Goal: Information Seeking & Learning: Learn about a topic

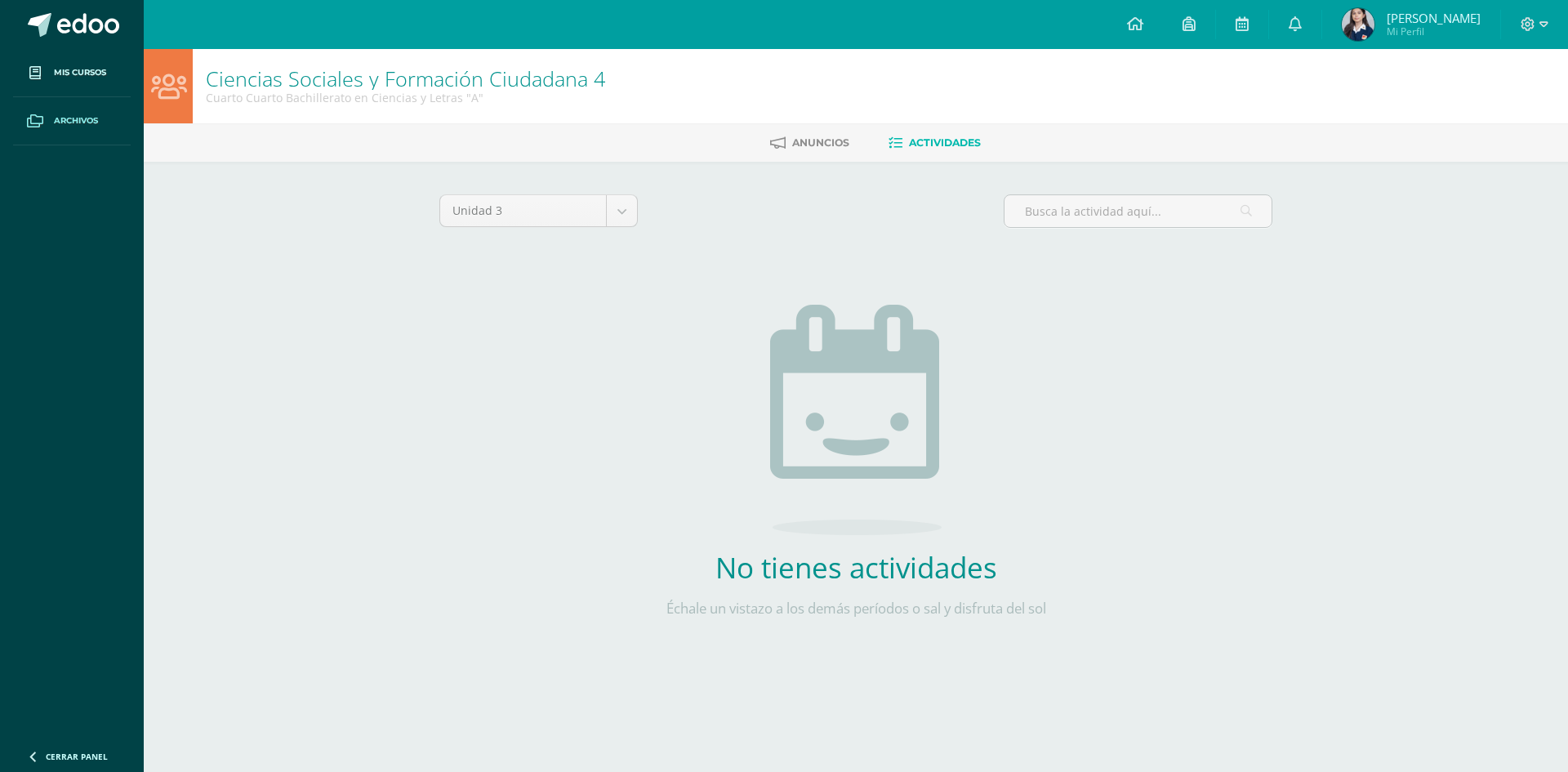
click at [112, 127] on link "Archivos" at bounding box center [71, 121] width 118 height 48
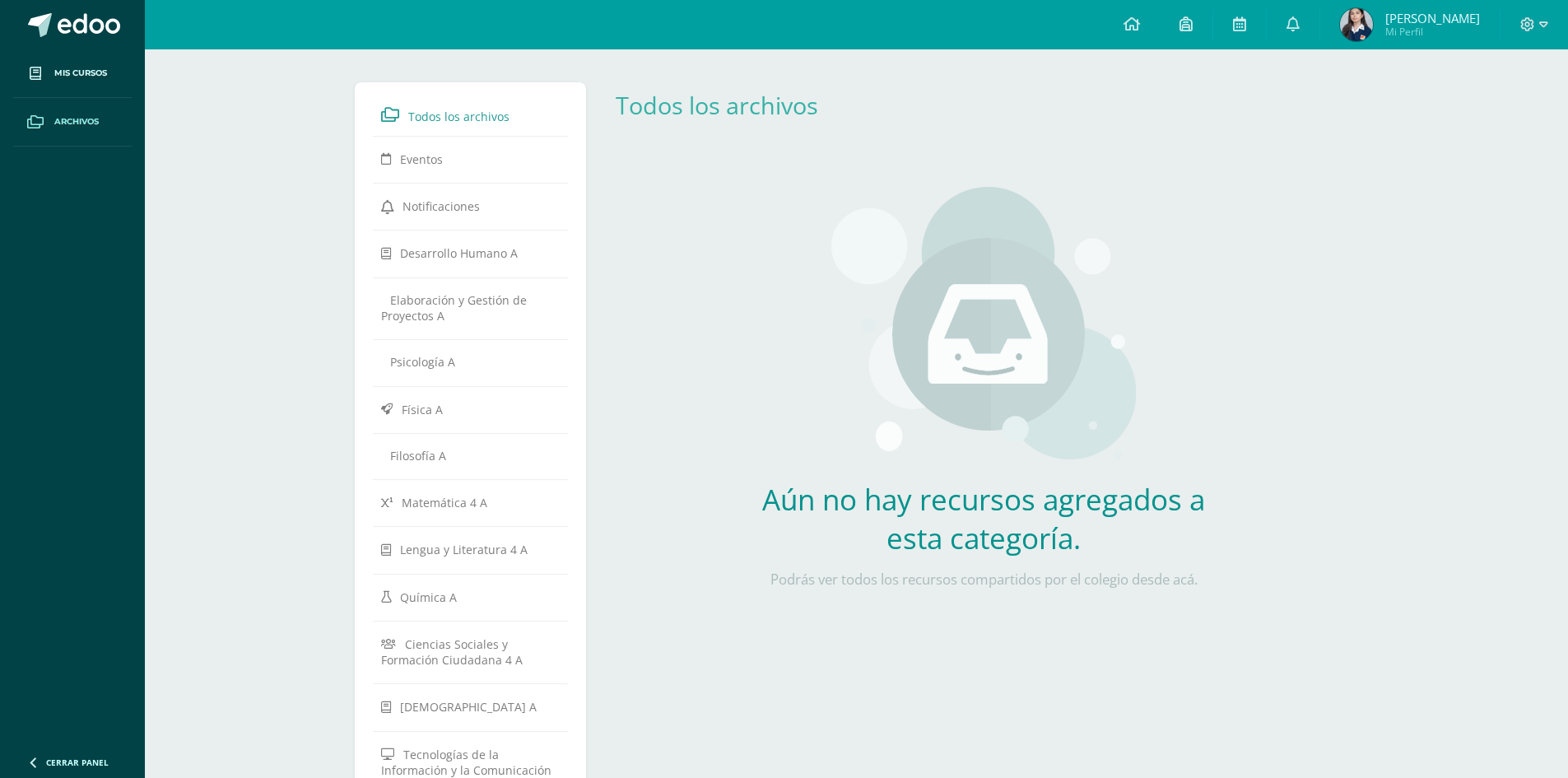
click at [105, 129] on link "Archivos" at bounding box center [72, 122] width 119 height 49
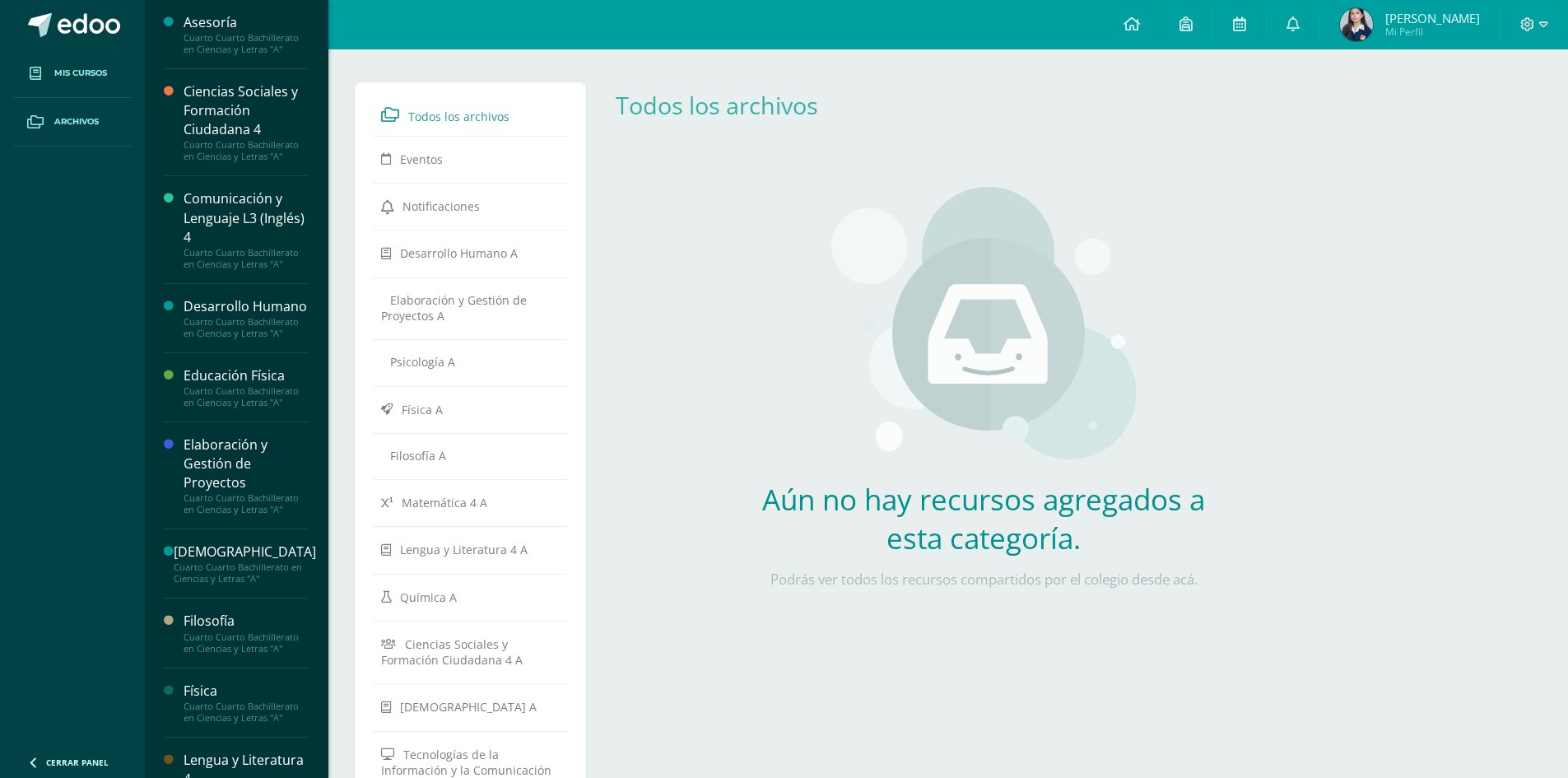
click at [75, 74] on span "Mis cursos" at bounding box center [80, 73] width 52 height 13
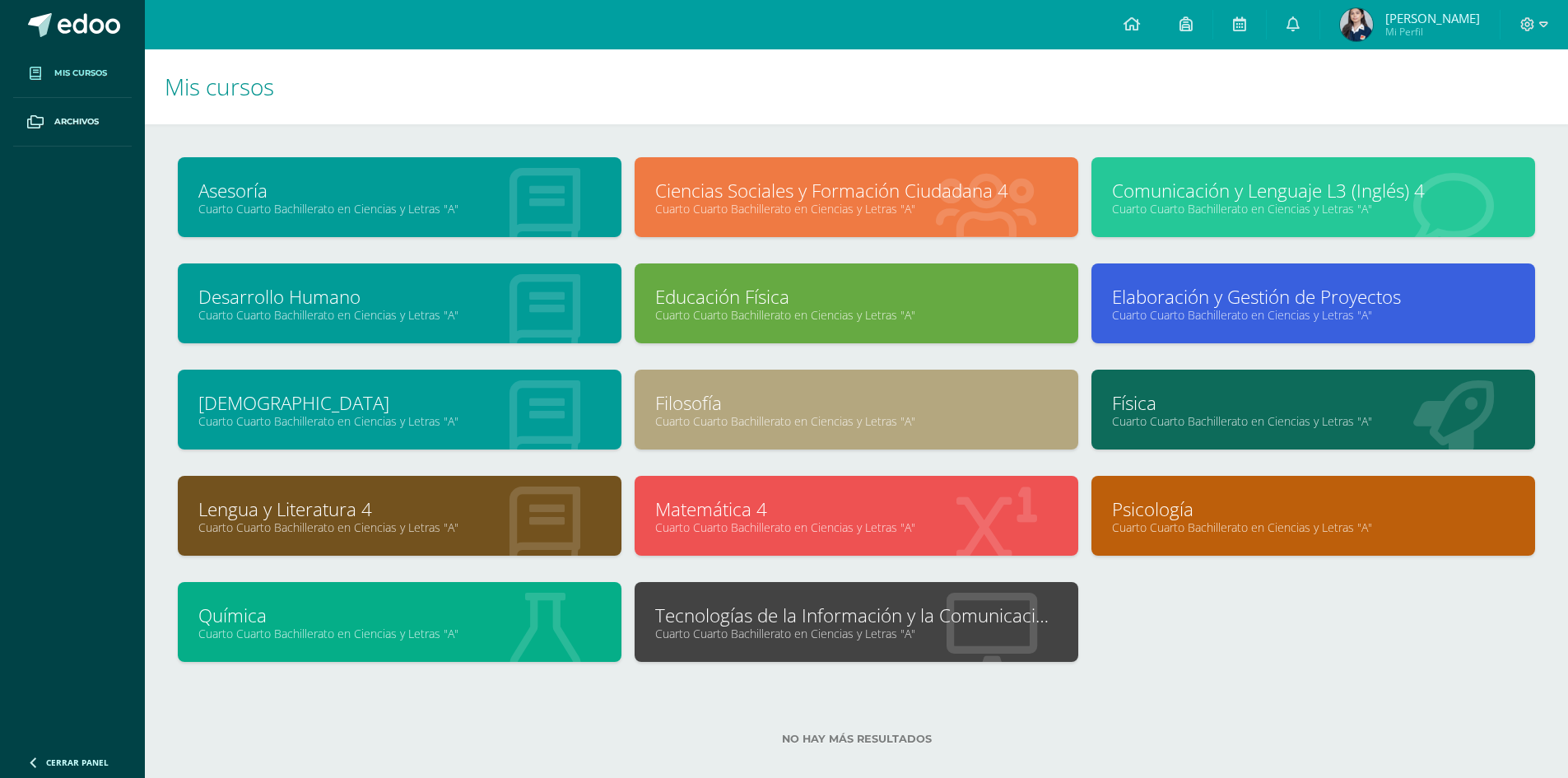
click at [1221, 197] on link "Comunicación y Lenguaje L3 (Inglés) 4" at bounding box center [1313, 191] width 402 height 26
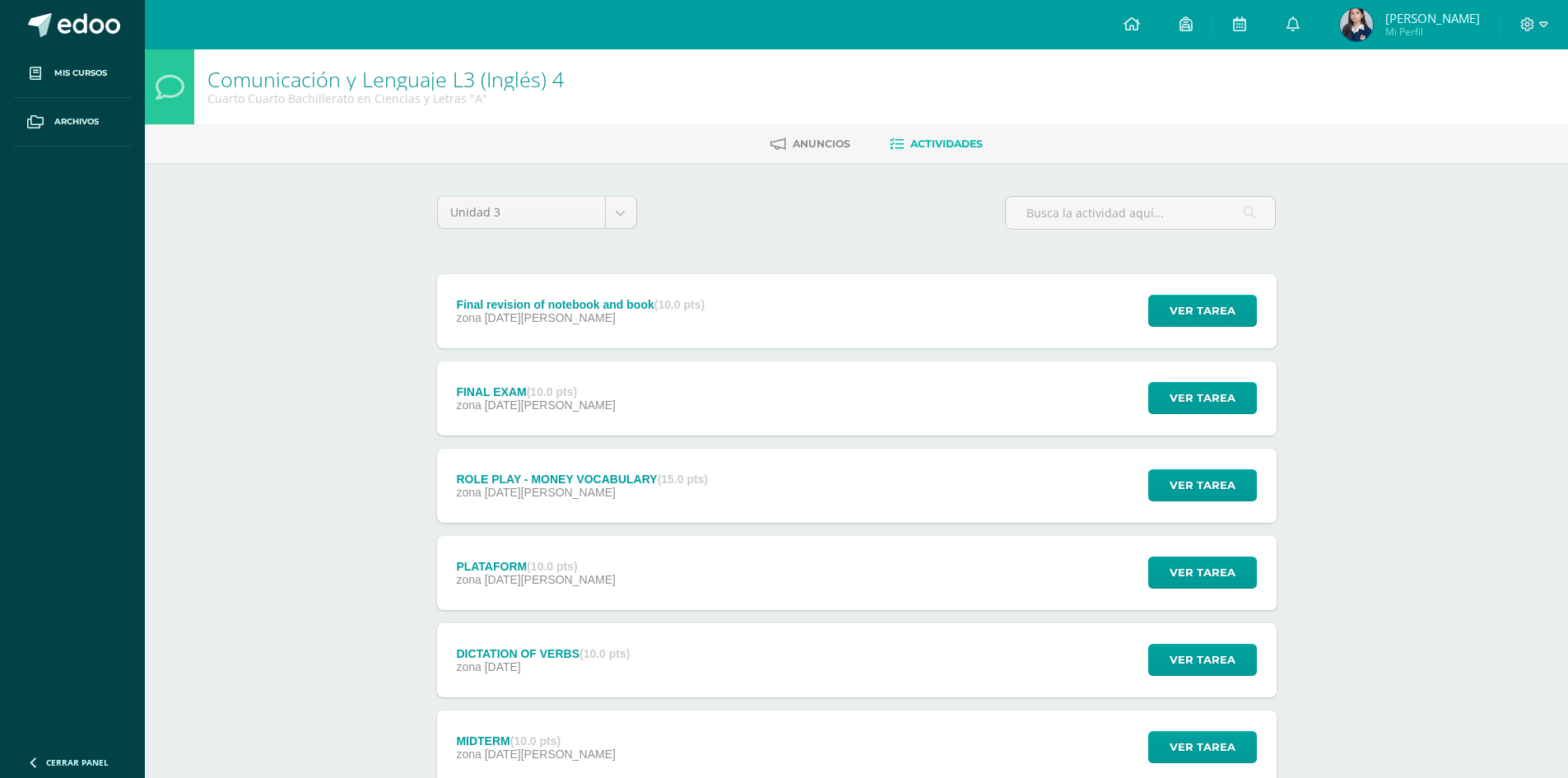
click at [694, 315] on div "zona [DATE][PERSON_NAME]" at bounding box center [580, 318] width 249 height 13
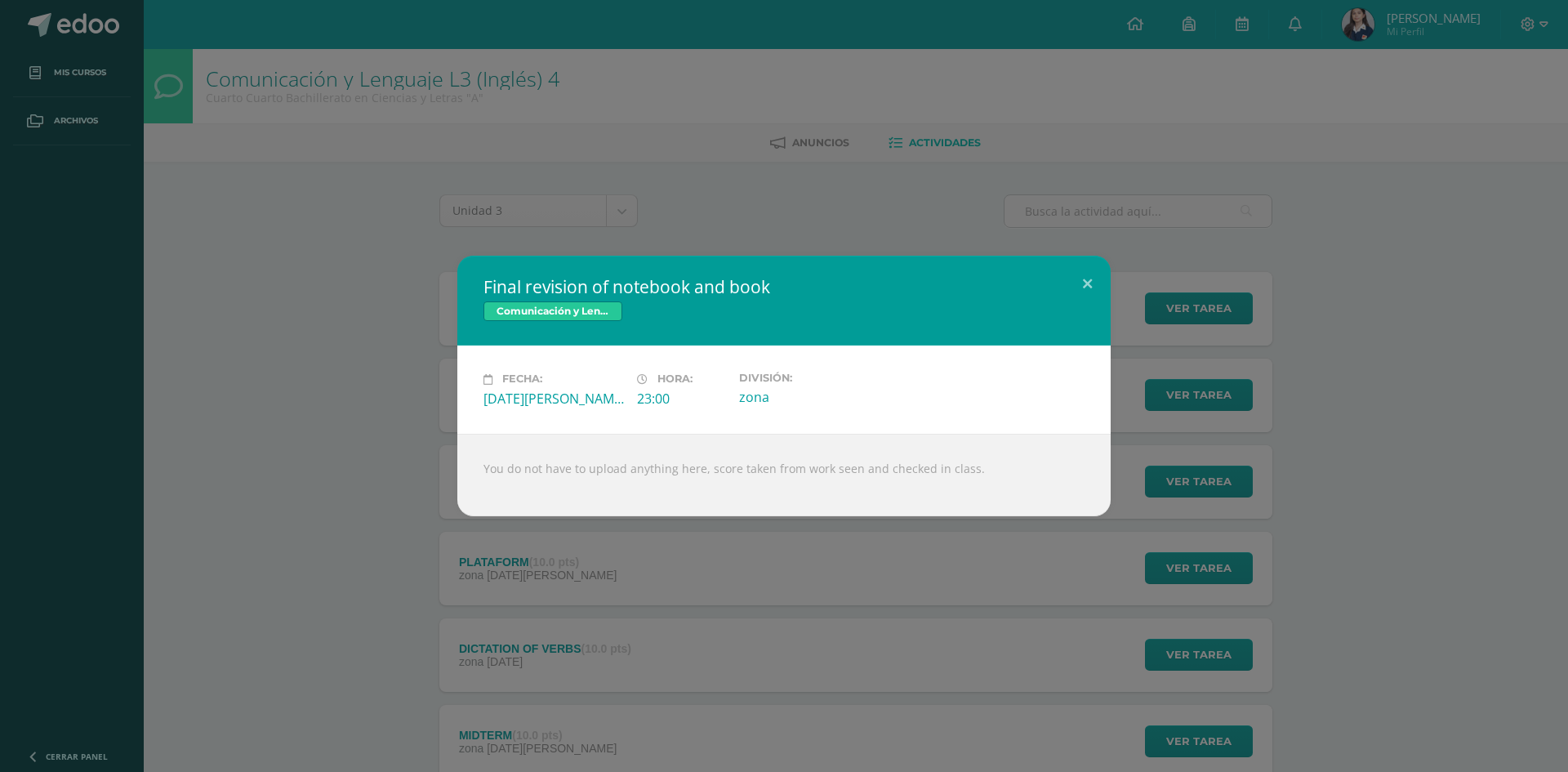
click at [296, 396] on div "Final revision of notebook and book Comunicación y Lenguaje L3 (Inglés) 4 Fecha…" at bounding box center [784, 386] width 1555 height 259
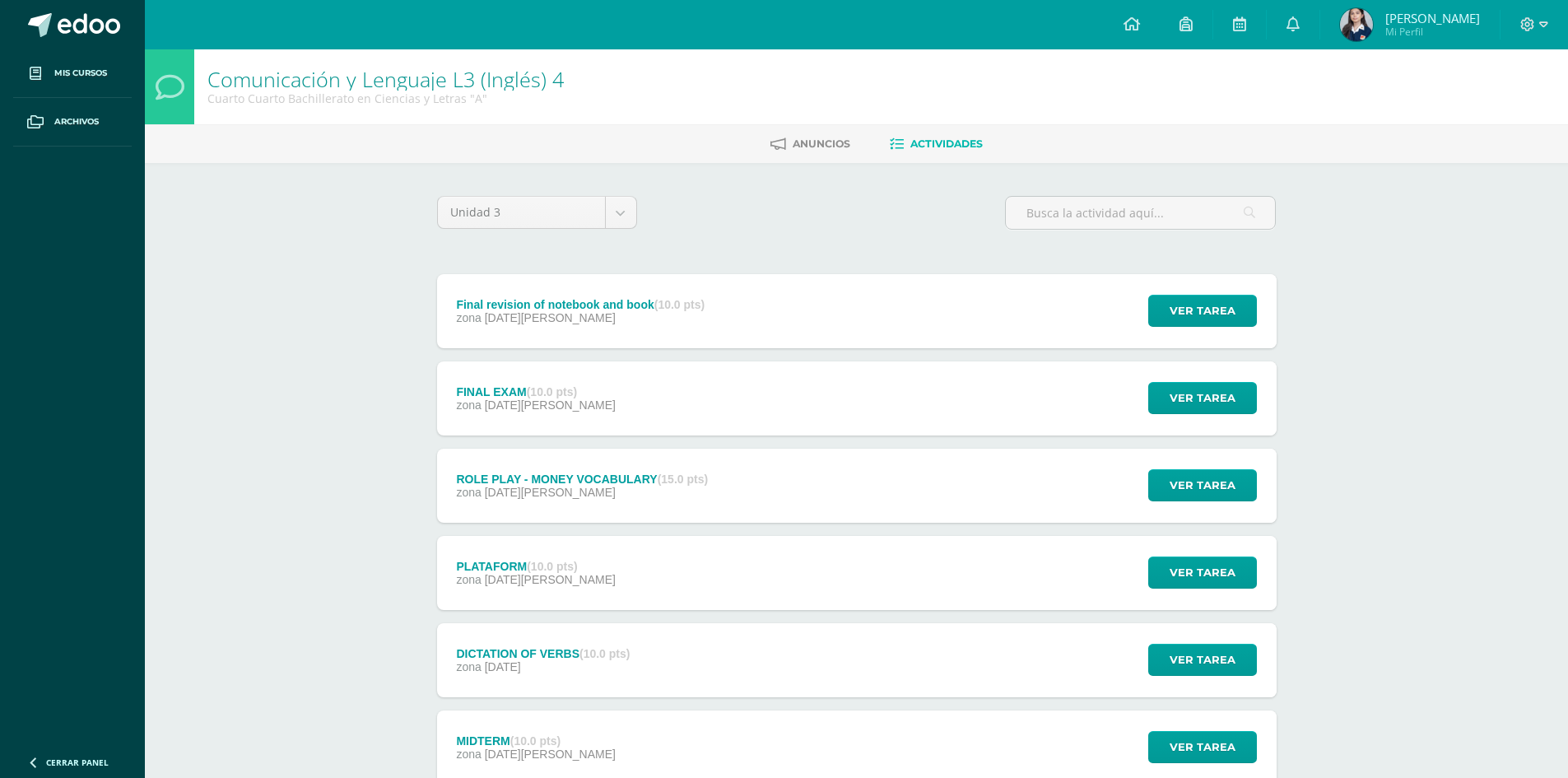
click at [519, 397] on div "FINAL EXAM (10.0 pts)" at bounding box center [535, 391] width 159 height 13
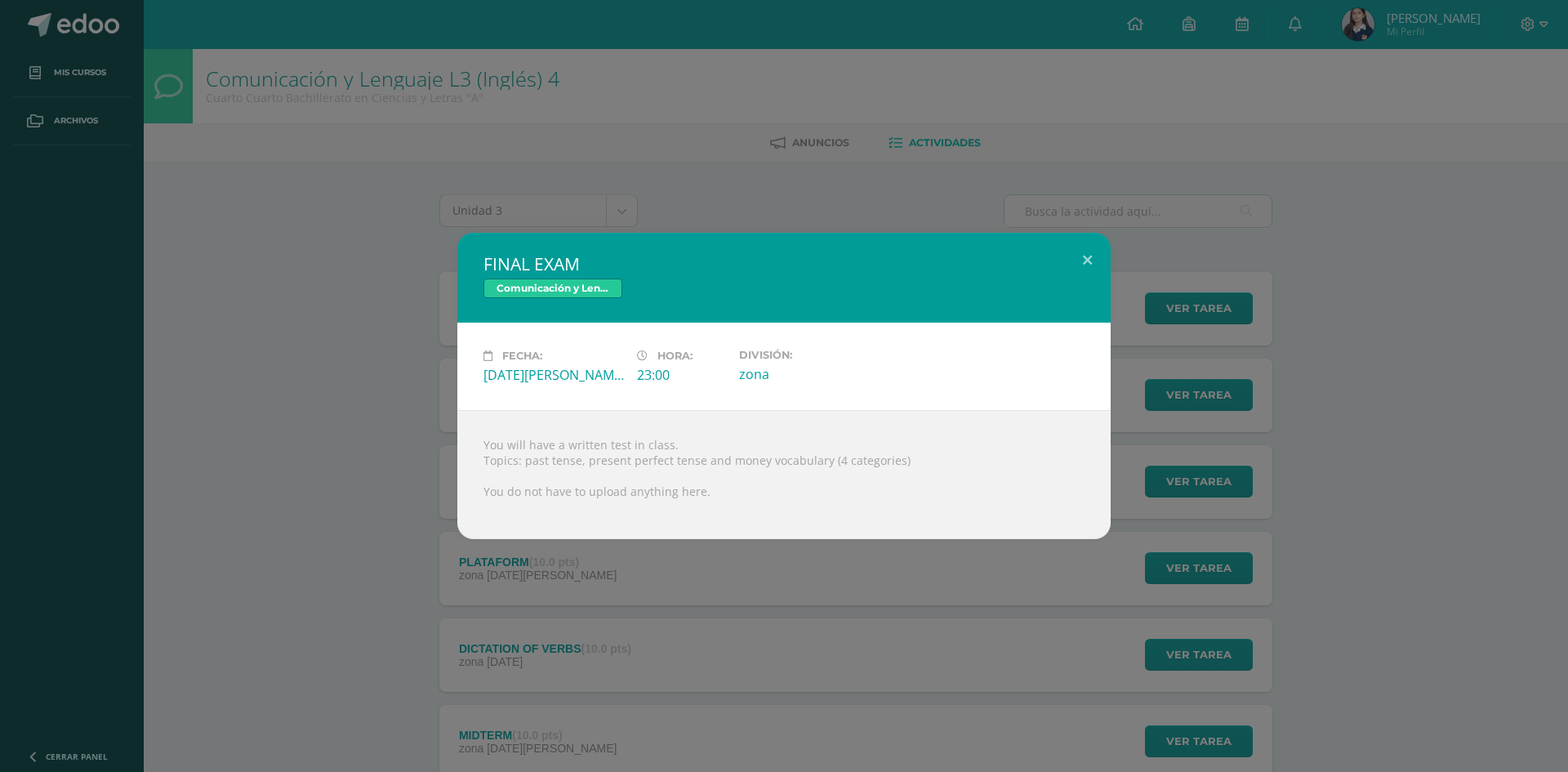
click at [390, 460] on div "FINAL EXAM Comunicación y Lenguaje L3 (Inglés) 4 Fecha: Lunes 11 de Agosto Hora…" at bounding box center [784, 386] width 1555 height 306
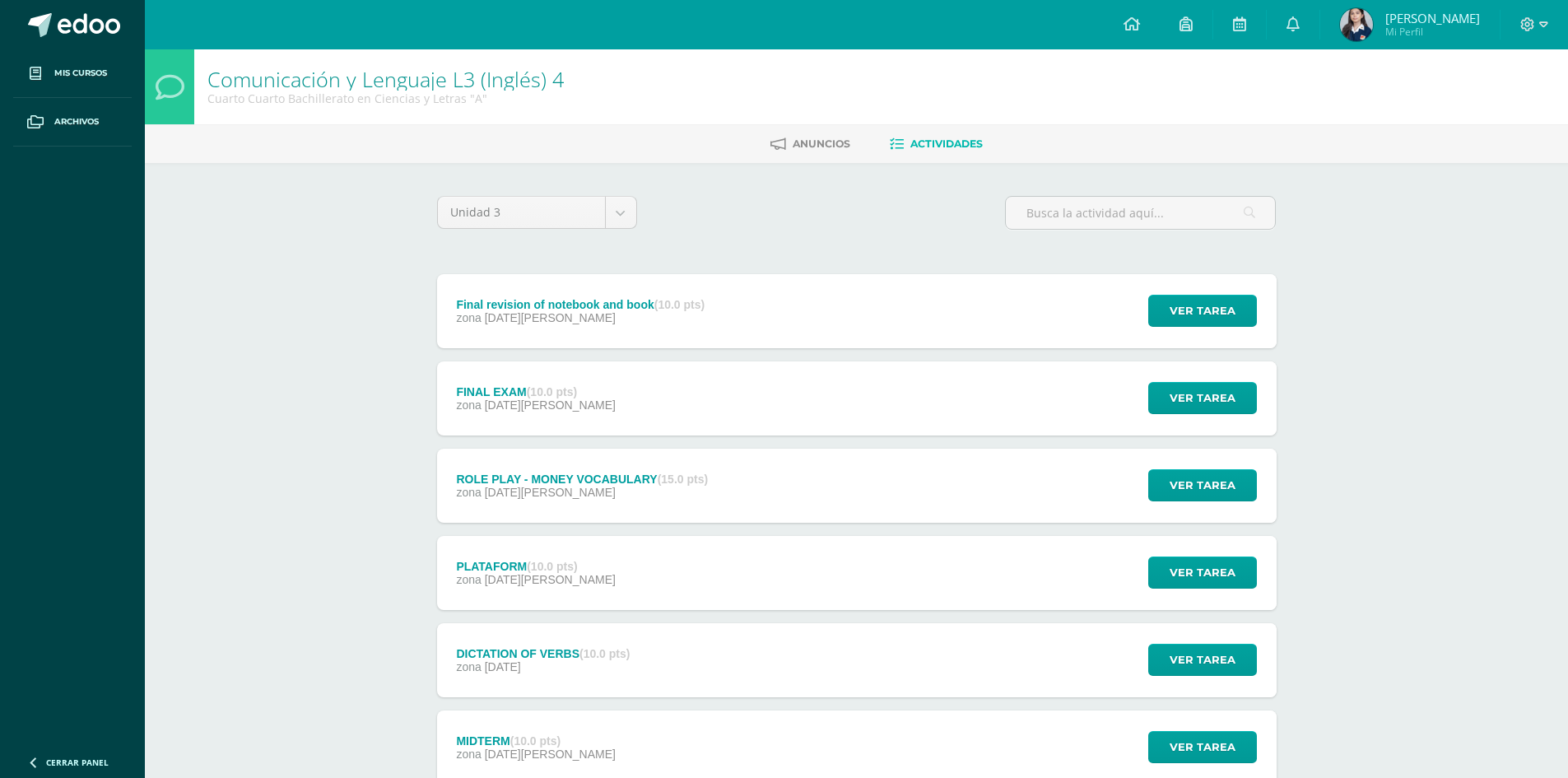
click at [505, 476] on div "ROLE PLAY - MONEY VOCABULARY (15.0 pts)" at bounding box center [582, 479] width 252 height 13
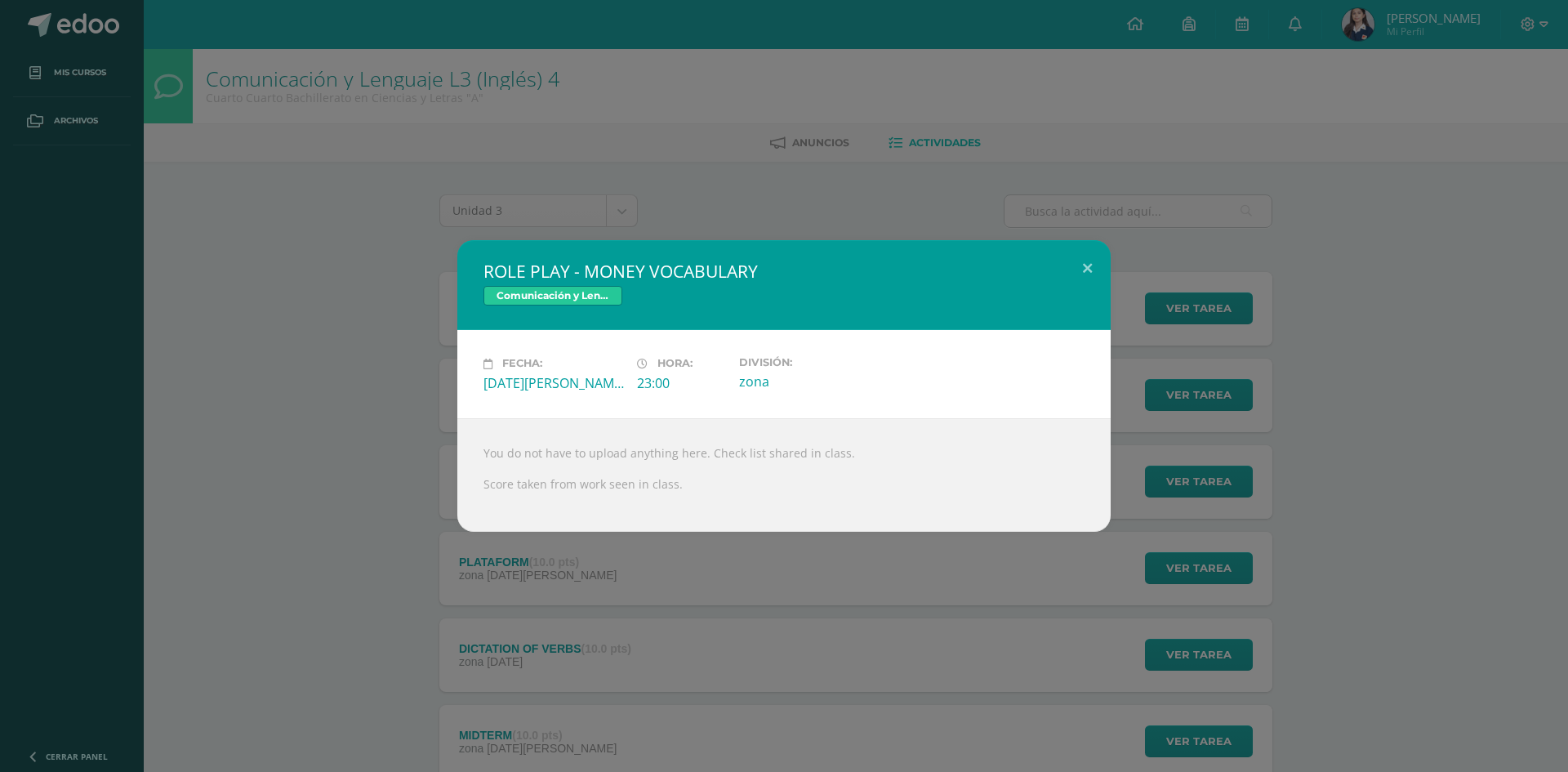
click at [316, 444] on div "ROLE PLAY - MONEY VOCABULARY Comunicación y Lenguaje L3 (Inglés) 4 Fecha: Viern…" at bounding box center [784, 386] width 1555 height 291
